Goal: Task Accomplishment & Management: Use online tool/utility

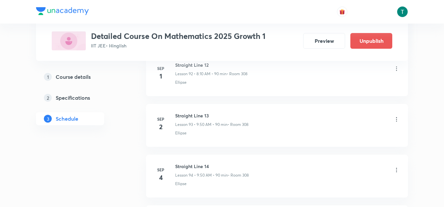
scroll to position [5074, 0]
drag, startPoint x: 175, startPoint y: 114, endPoint x: 216, endPoint y: 114, distance: 41.2
click at [216, 114] on h6 "Straight Line 13" at bounding box center [211, 116] width 73 height 7
copy h6 "Straight Line 13"
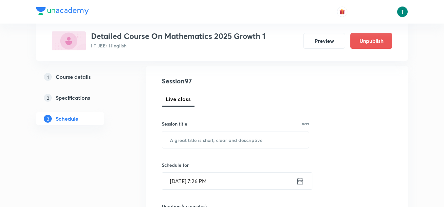
scroll to position [65, 0]
click at [197, 139] on input "text" at bounding box center [235, 139] width 147 height 17
paste input "Straight Line 13"
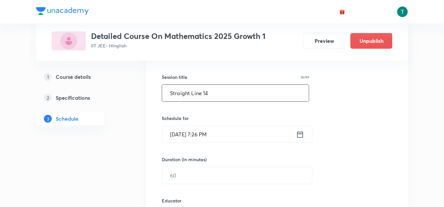
scroll to position [113, 0]
type input "Straight Line 14"
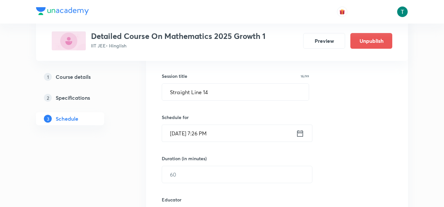
click at [187, 132] on input "[DATE] 7:26 PM" at bounding box center [229, 133] width 134 height 17
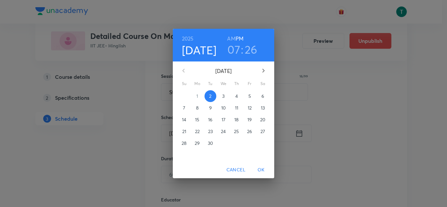
click at [223, 95] on p "3" at bounding box center [223, 96] width 2 height 7
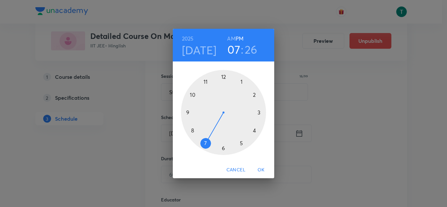
click at [187, 112] on div at bounding box center [223, 112] width 85 height 85
click at [233, 37] on h6 "AM" at bounding box center [231, 38] width 8 height 9
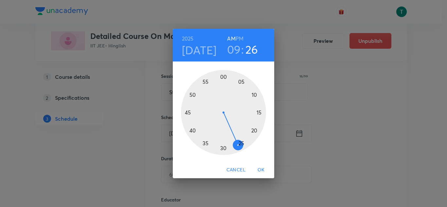
click at [192, 94] on div at bounding box center [223, 112] width 85 height 85
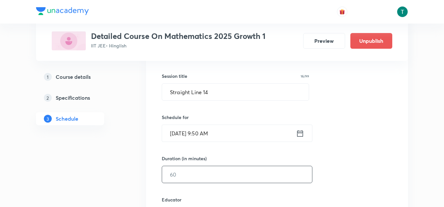
click at [189, 170] on input "text" at bounding box center [237, 174] width 150 height 17
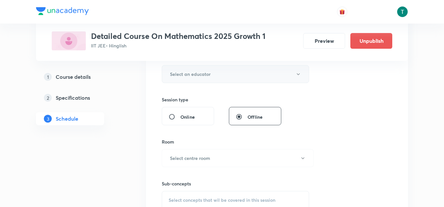
scroll to position [254, 0]
type input "90"
click at [204, 76] on h6 "Select an educator" at bounding box center [190, 74] width 41 height 7
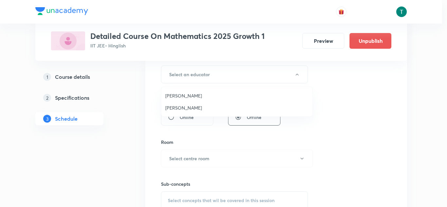
click at [195, 106] on span "[PERSON_NAME]" at bounding box center [236, 107] width 143 height 7
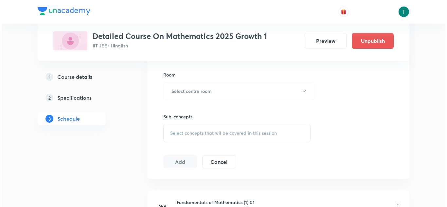
scroll to position [321, 0]
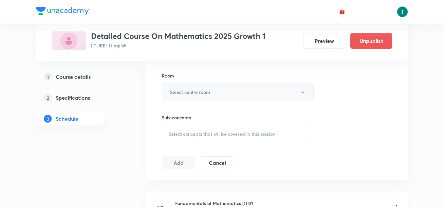
click at [219, 95] on button "Select centre room" at bounding box center [238, 92] width 152 height 18
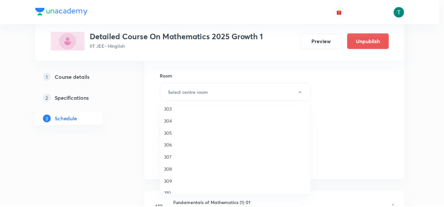
scroll to position [29, 0]
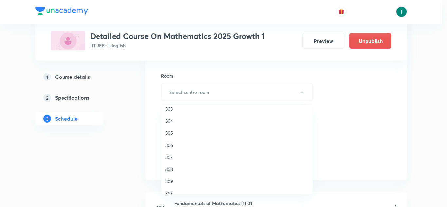
click at [177, 169] on span "308" at bounding box center [236, 169] width 143 height 7
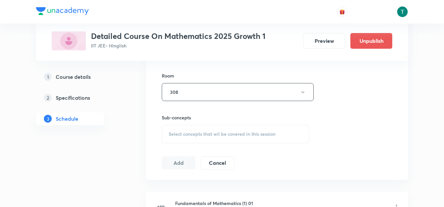
click at [200, 136] on span "Select concepts that wil be covered in this session" at bounding box center [221, 133] width 107 height 5
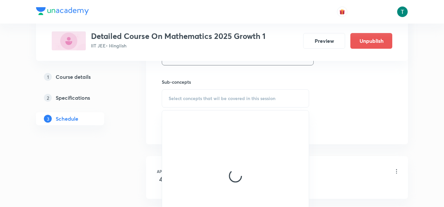
scroll to position [358, 0]
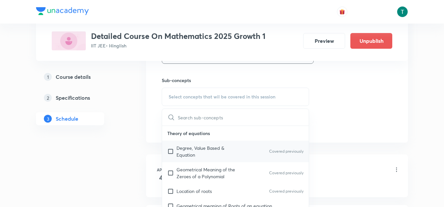
click at [196, 151] on p "Degree, Value Based & Equation" at bounding box center [209, 152] width 66 height 14
checkbox input "true"
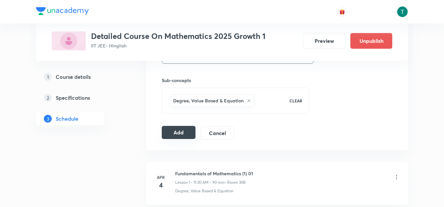
click at [175, 139] on button "Add" at bounding box center [179, 132] width 34 height 13
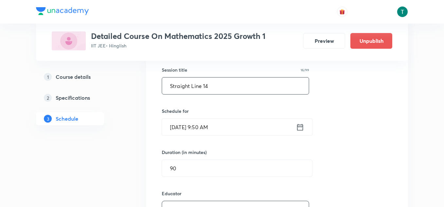
scroll to position [119, 0]
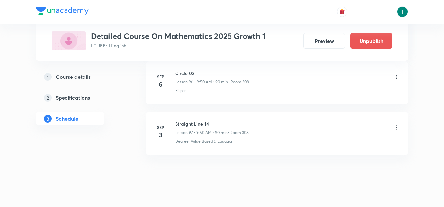
scroll to position [5278, 0]
